Goal: Task Accomplishment & Management: Manage account settings

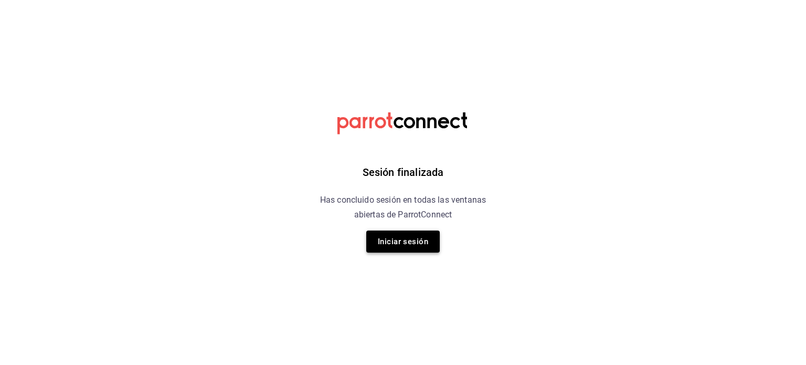
click at [389, 245] on button "Iniciar sesión" at bounding box center [402, 241] width 73 height 22
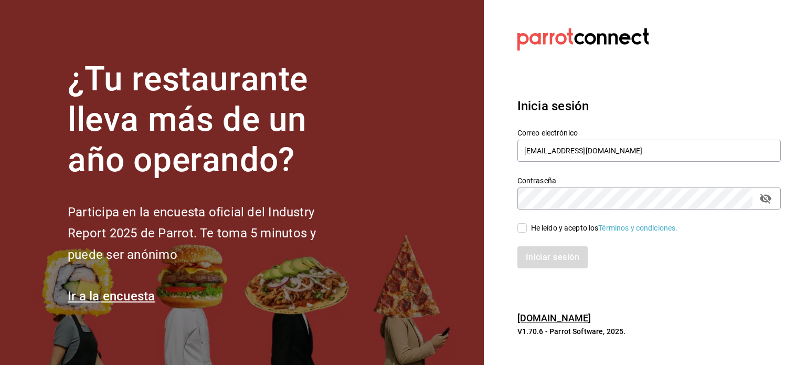
click at [520, 226] on input "He leído y acepto los Términos y condiciones." at bounding box center [521, 227] width 9 height 9
checkbox input "true"
click at [545, 269] on div "Inicia sesión Correo electrónico kev_og95@hotmail.com Contraseña Contraseña He …" at bounding box center [648, 182] width 263 height 197
click at [544, 260] on button "Iniciar sesión" at bounding box center [552, 257] width 71 height 22
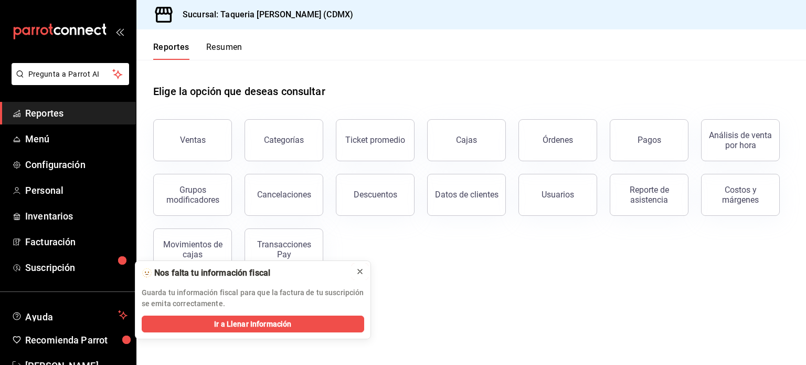
click at [361, 270] on icon at bounding box center [360, 271] width 8 height 8
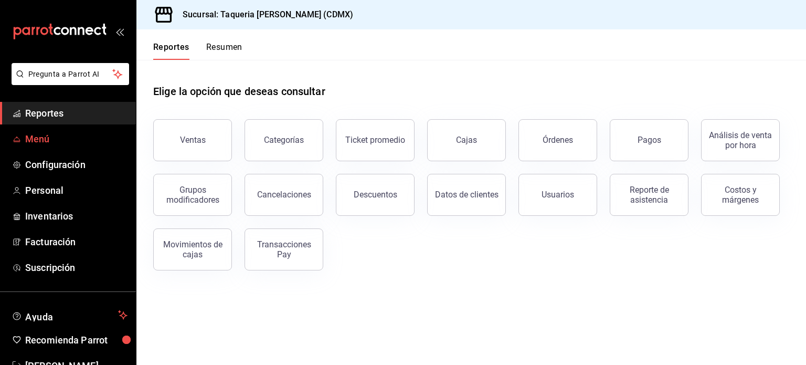
click at [27, 140] on span "Menú" at bounding box center [76, 139] width 102 height 14
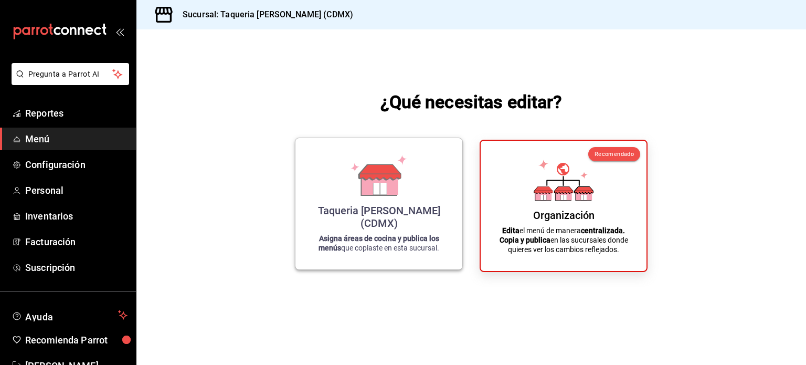
click at [363, 195] on icon at bounding box center [380, 183] width 36 height 23
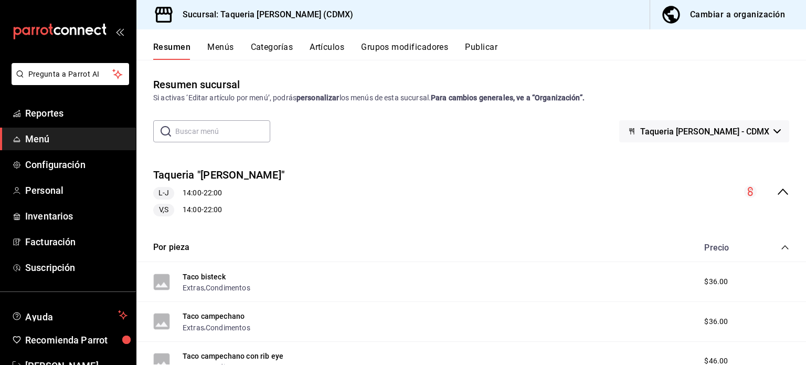
click at [210, 53] on button "Menús" at bounding box center [220, 51] width 26 height 18
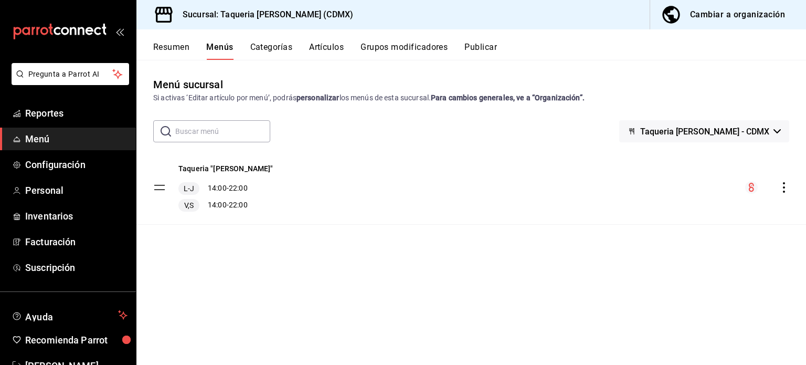
click at [319, 42] on button "Artículos" at bounding box center [326, 51] width 35 height 18
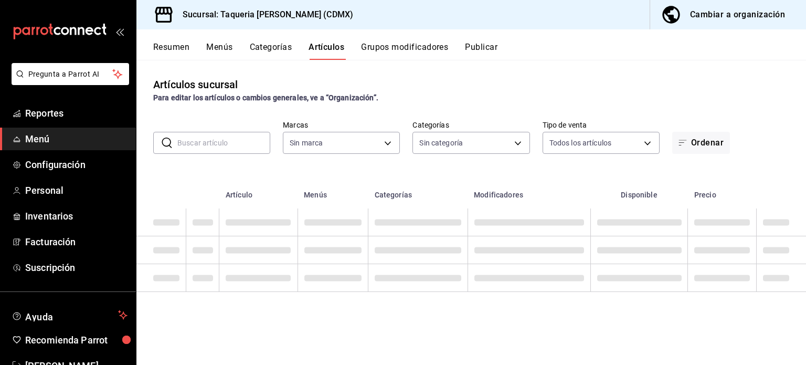
type input "6420383b-8504-466e-b8e1-7ad85ed98961"
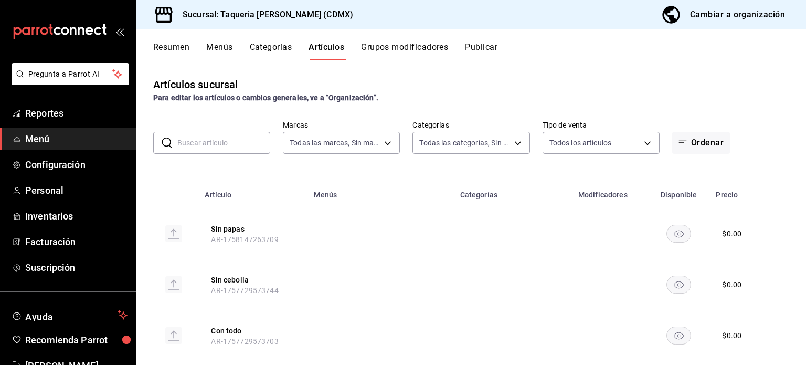
type input "ed9b51ba-9b42-42bb-a1bf-61966d11c073,8f5feebf-6ecb-4b31-b74b-0a8d4b97d945,0bf33…"
click at [418, 48] on button "Grupos modificadores" at bounding box center [404, 51] width 87 height 18
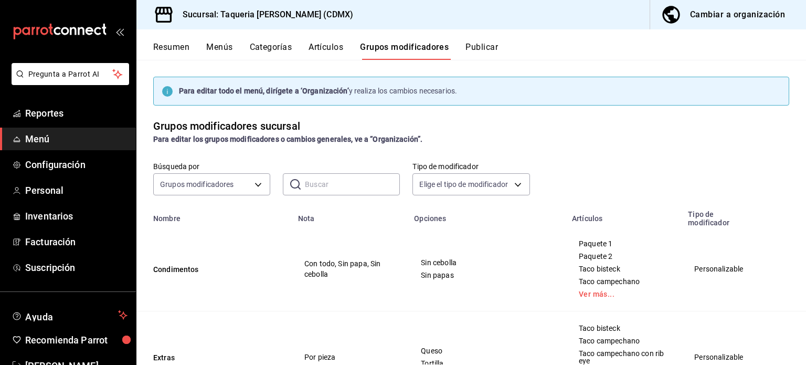
click at [493, 47] on button "Publicar" at bounding box center [481, 51] width 33 height 18
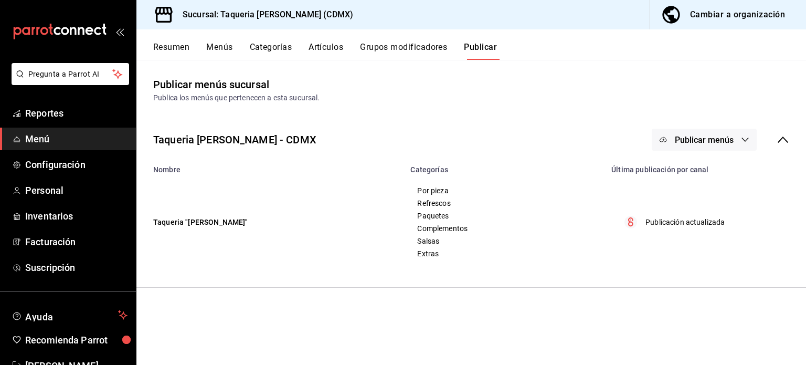
click at [213, 49] on button "Menús" at bounding box center [219, 51] width 26 height 18
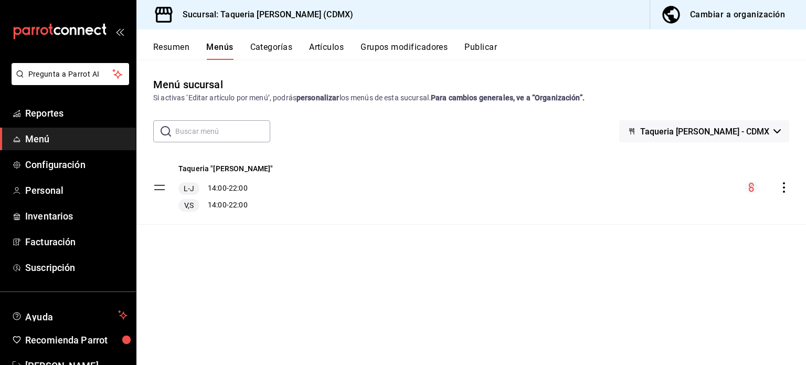
click at [176, 52] on button "Resumen" at bounding box center [171, 51] width 36 height 18
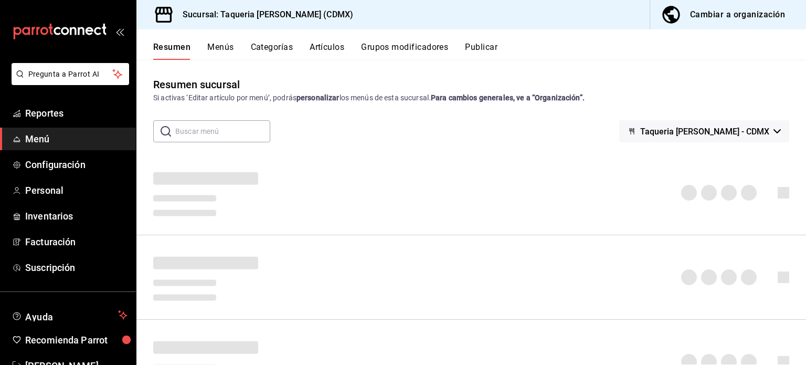
click at [227, 48] on button "Menús" at bounding box center [220, 51] width 26 height 18
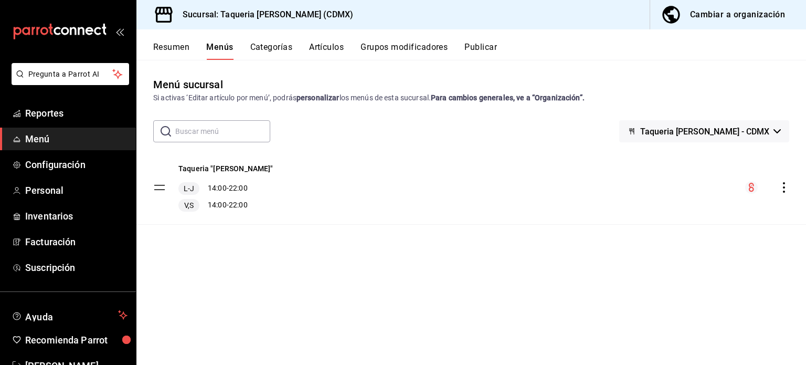
click at [274, 188] on div "Taqueria "[PERSON_NAME]" [PERSON_NAME] 14:00 - 22:00 V,S 14:00 - 22:00" at bounding box center [471, 187] width 670 height 73
click at [225, 165] on button "Taqueria "[PERSON_NAME]"" at bounding box center [225, 168] width 95 height 10
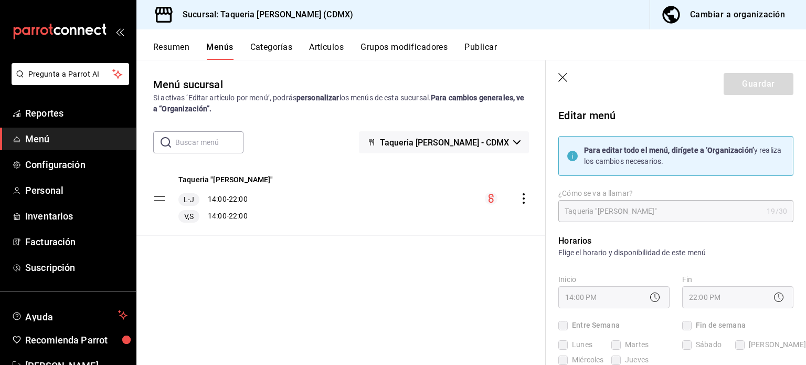
checkbox input "true"
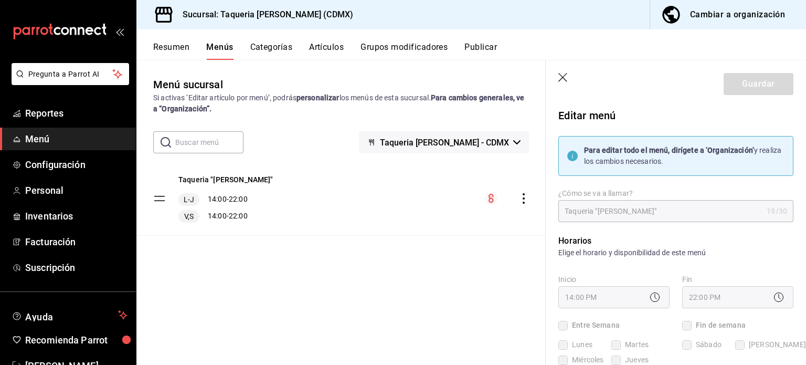
checkbox input "true"
click at [284, 50] on button "Categorías" at bounding box center [271, 51] width 43 height 18
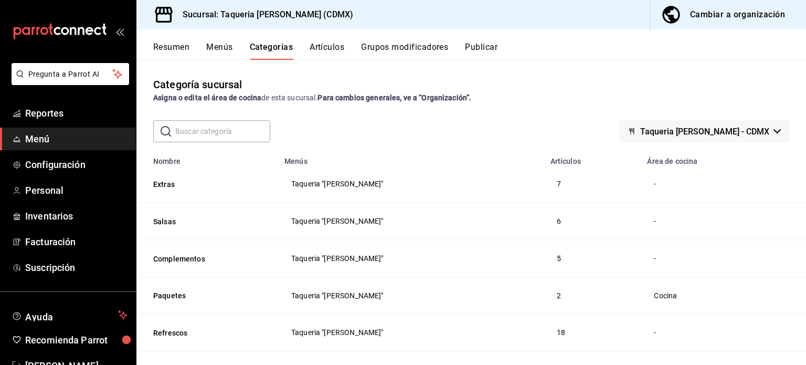
click at [762, 128] on button "Taqueria [PERSON_NAME] - CDMX" at bounding box center [704, 131] width 170 height 22
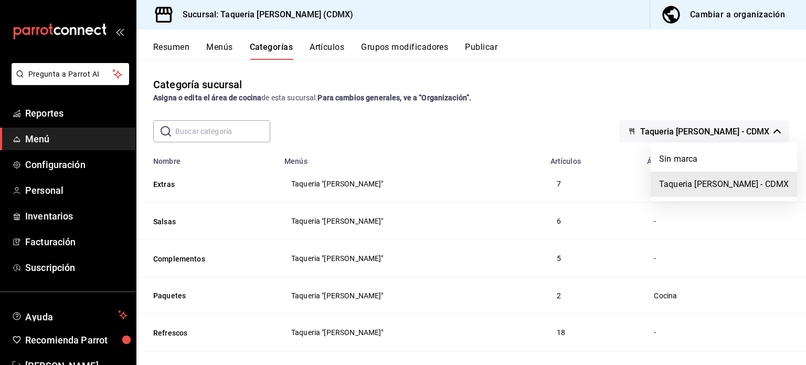
click at [761, 132] on div at bounding box center [403, 182] width 806 height 365
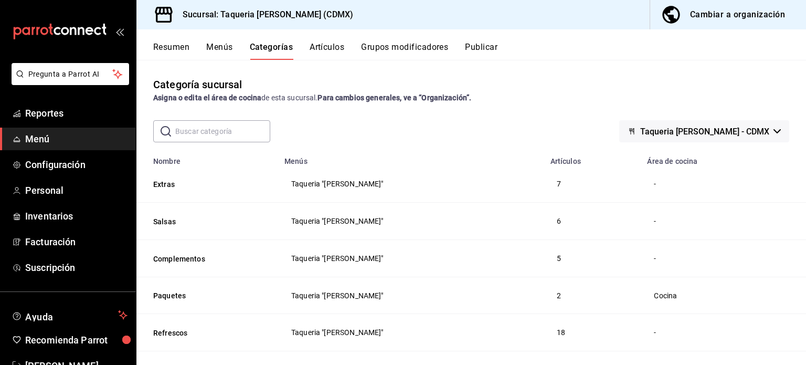
click at [326, 42] on button "Artículos" at bounding box center [327, 51] width 35 height 18
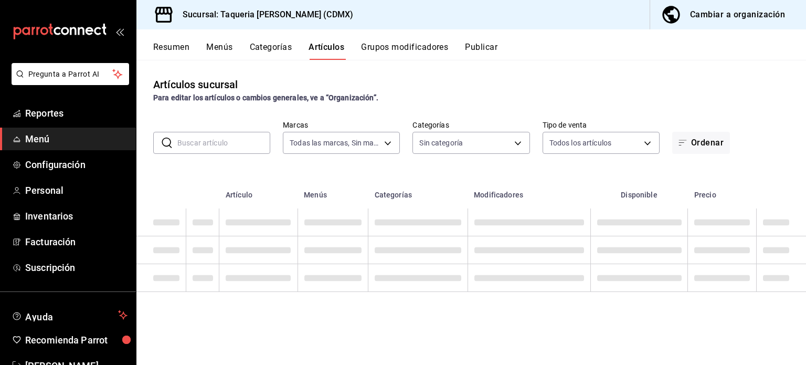
type input "6420383b-8504-466e-b8e1-7ad85ed98961"
type input "ed9b51ba-9b42-42bb-a1bf-61966d11c073,8f5feebf-6ecb-4b31-b74b-0a8d4b97d945,0bf33…"
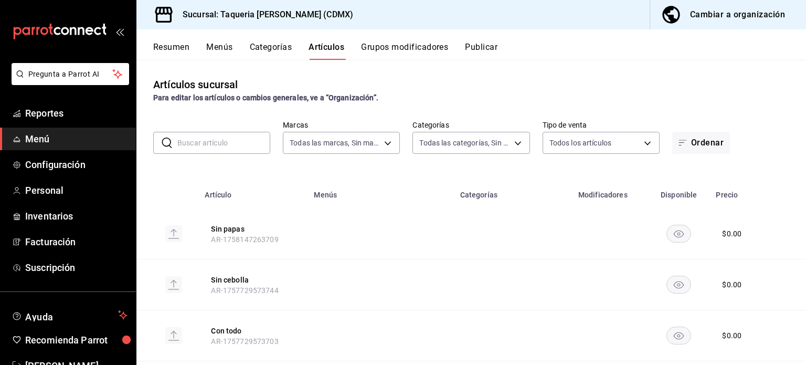
click at [411, 50] on button "Grupos modificadores" at bounding box center [404, 51] width 87 height 18
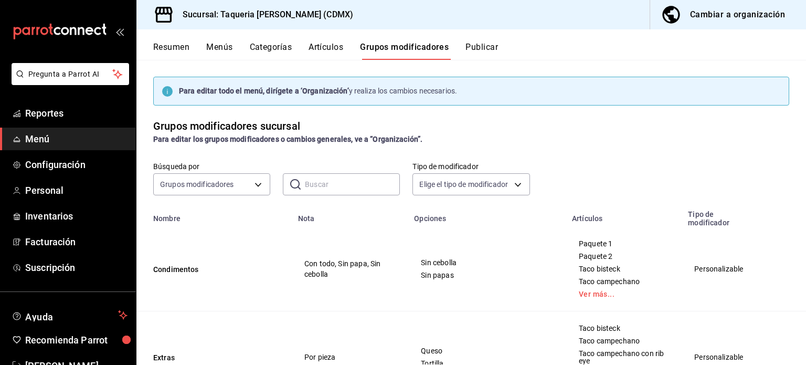
click at [468, 44] on button "Publicar" at bounding box center [481, 51] width 33 height 18
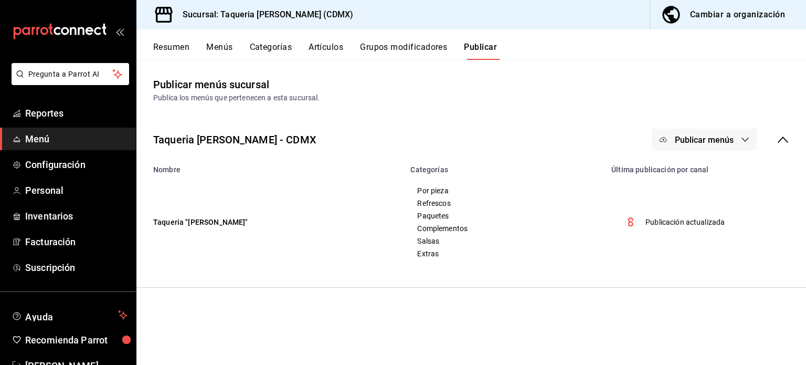
click at [710, 13] on div "Cambiar a organización" at bounding box center [737, 14] width 95 height 15
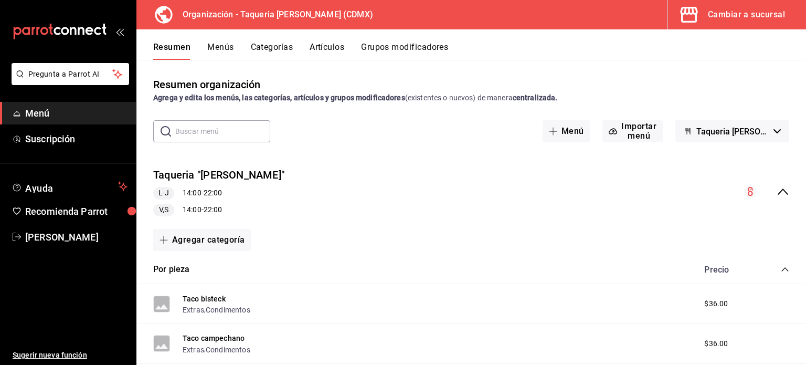
click at [258, 45] on button "Categorías" at bounding box center [272, 51] width 43 height 18
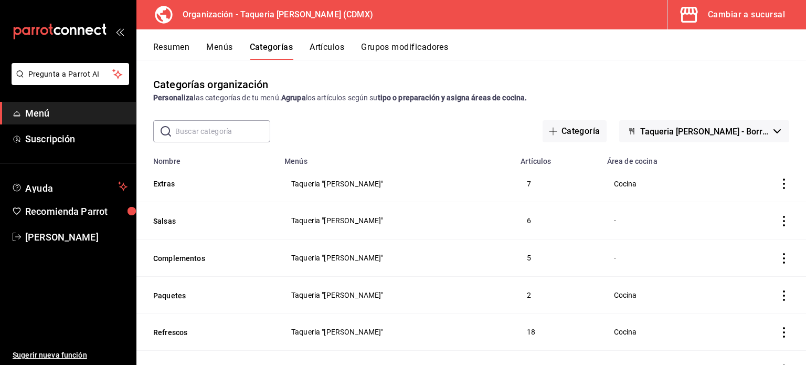
click at [329, 42] on button "Artículos" at bounding box center [327, 51] width 35 height 18
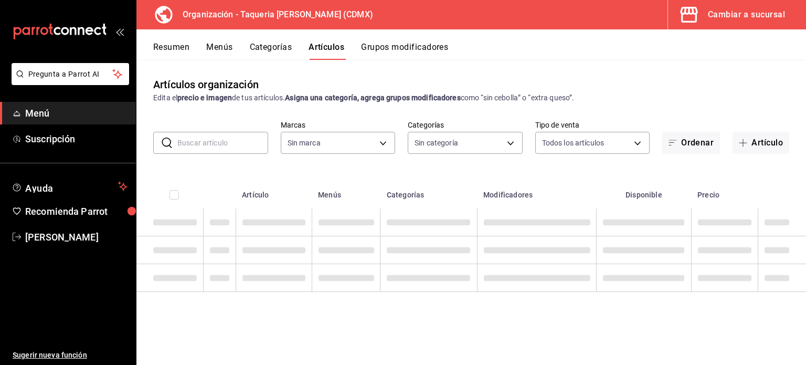
type input "ce101241-e291-4bf4-bb44-606d110127b7"
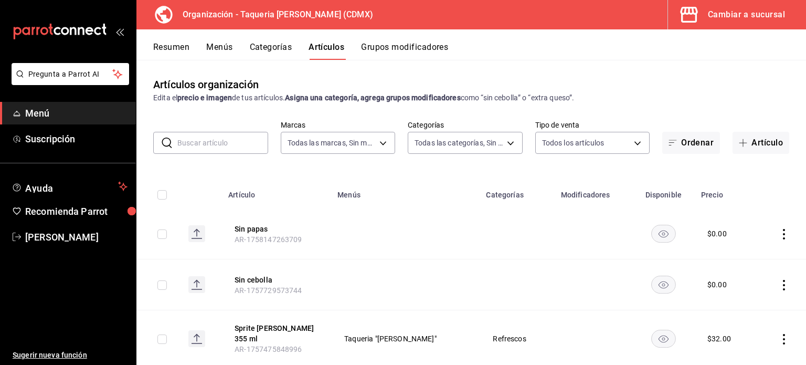
type input "525dfa34-559b-4d38-94f6-aaf585d6ada2,a85c83a3-24f4-47d7-91b1-cd088f40c17e,fc4c7…"
click at [386, 41] on div "Resumen Menús Categorías Artículos Grupos modificadores" at bounding box center [471, 44] width 670 height 30
click at [390, 49] on button "Grupos modificadores" at bounding box center [404, 51] width 87 height 18
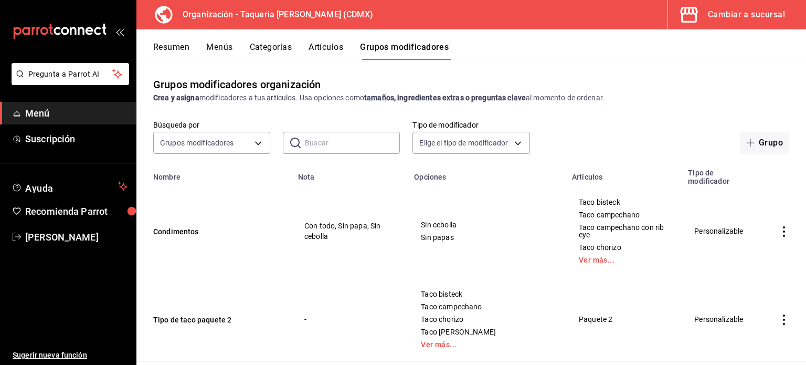
click at [185, 46] on button "Resumen" at bounding box center [171, 51] width 36 height 18
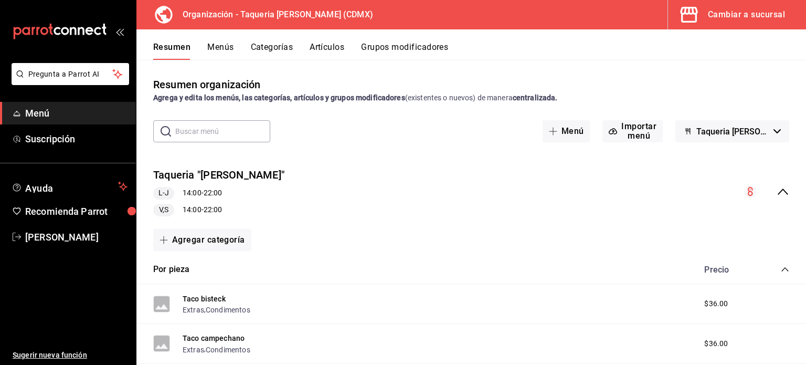
click at [214, 48] on button "Menús" at bounding box center [220, 51] width 26 height 18
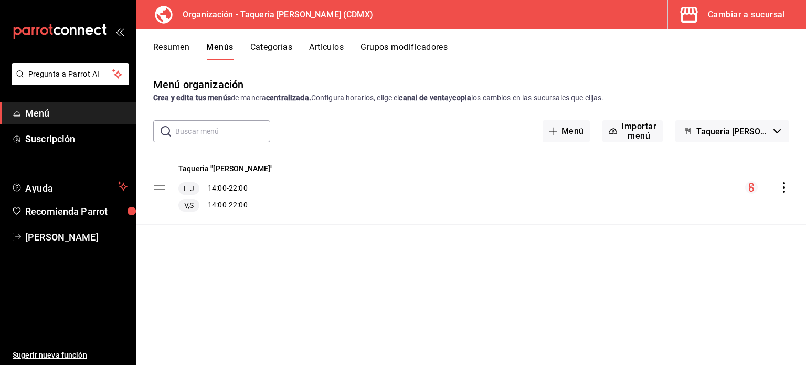
click at [284, 48] on button "Categorías" at bounding box center [271, 51] width 43 height 18
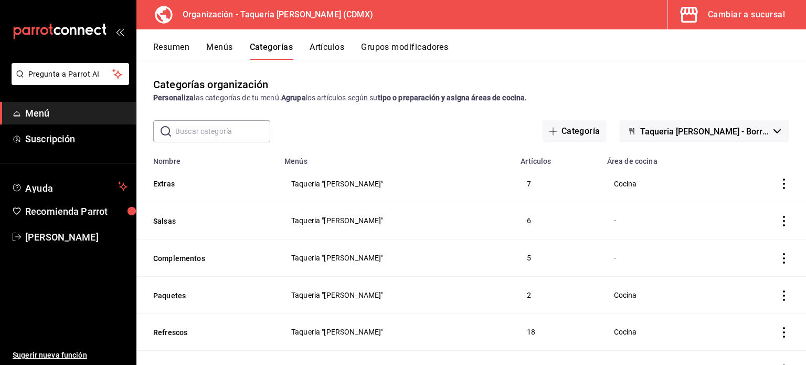
click at [333, 47] on button "Artículos" at bounding box center [327, 51] width 35 height 18
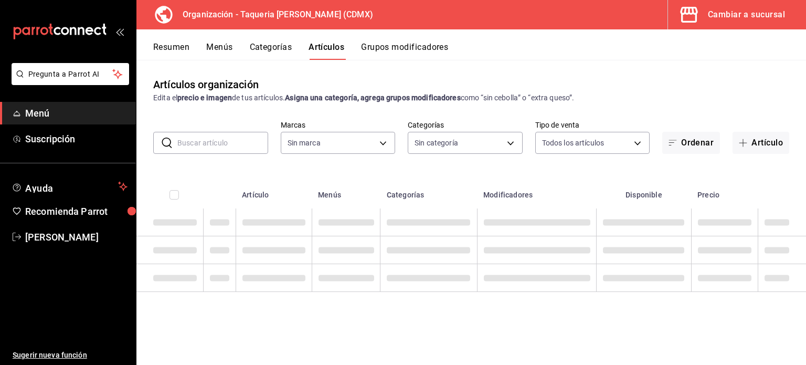
type input "ce101241-e291-4bf4-bb44-606d110127b7"
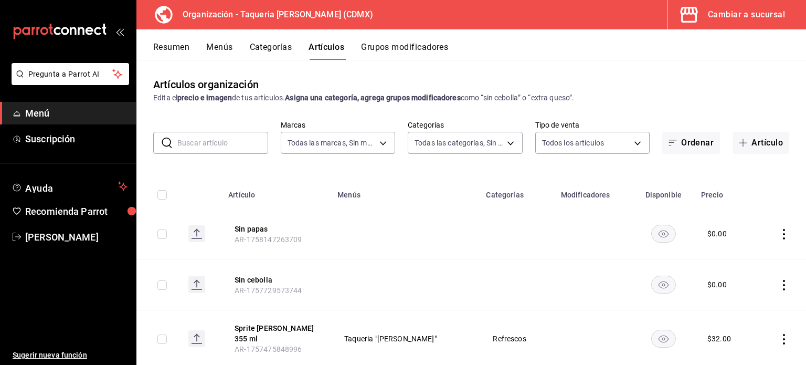
type input "525dfa34-559b-4d38-94f6-aaf585d6ada2,a85c83a3-24f4-47d7-91b1-cd088f40c17e,fc4c7…"
click at [393, 46] on button "Grupos modificadores" at bounding box center [404, 51] width 87 height 18
